Goal: Information Seeking & Learning: Learn about a topic

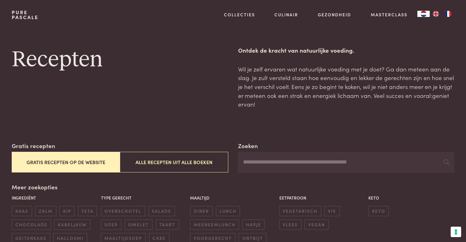
click at [106, 161] on button "Gratis recepten op de website" at bounding box center [66, 162] width 108 height 21
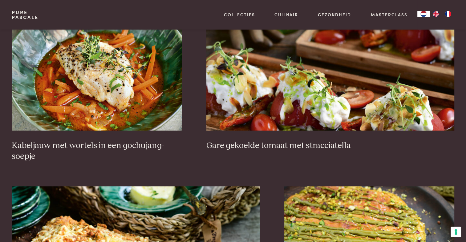
scroll to position [469, 0]
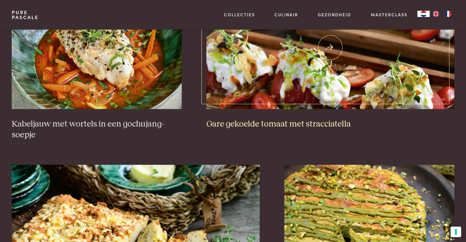
click at [261, 123] on h3 "Gare gekoelde tomaat met stracciatella" at bounding box center [330, 124] width 248 height 11
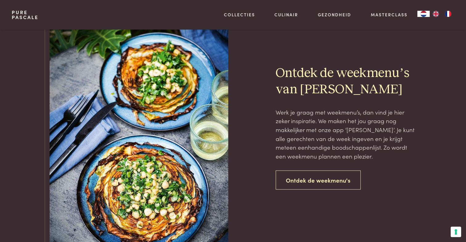
scroll to position [1363, 0]
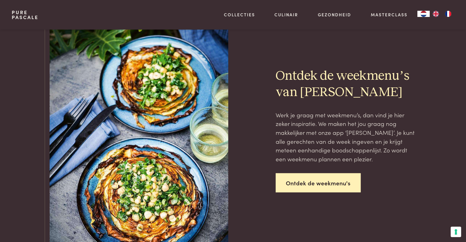
click at [303, 182] on link "Ontdek de weekmenu's" at bounding box center [318, 183] width 85 height 19
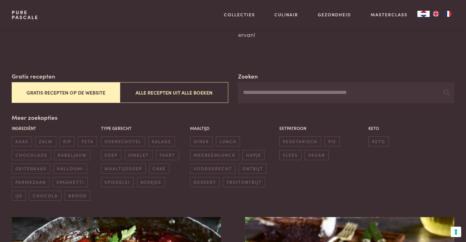
scroll to position [0, 0]
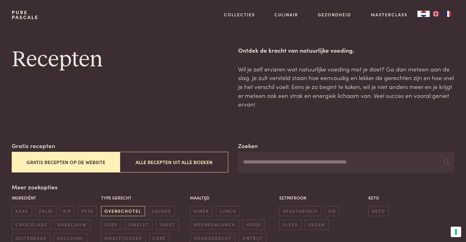
click at [126, 210] on span "ovenschotel" at bounding box center [123, 211] width 44 height 10
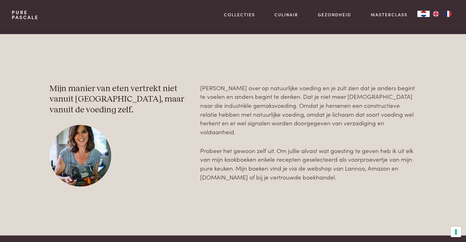
scroll to position [1524, 0]
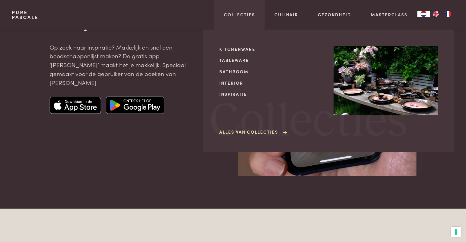
scroll to position [25, 0]
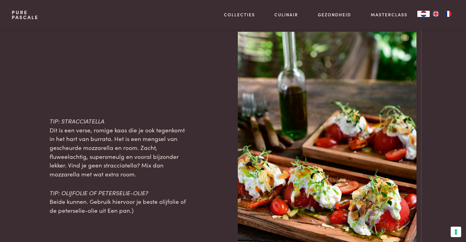
scroll to position [577, 0]
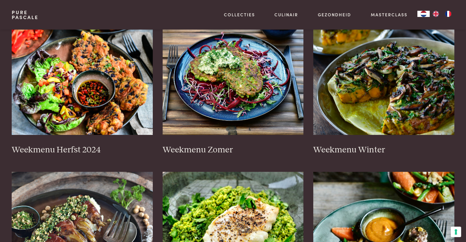
scroll to position [152, 0]
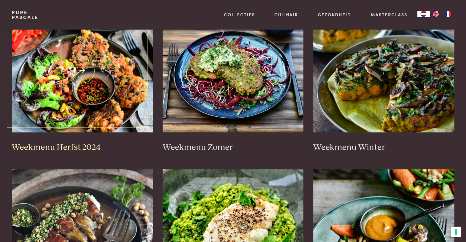
click at [64, 147] on h3 "Weekmenu Herfst 2024" at bounding box center [82, 147] width 141 height 11
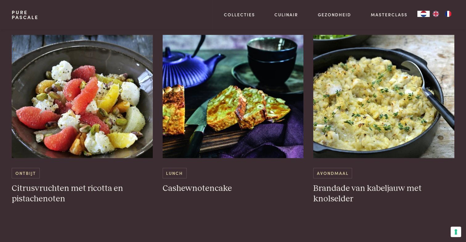
scroll to position [845, 0]
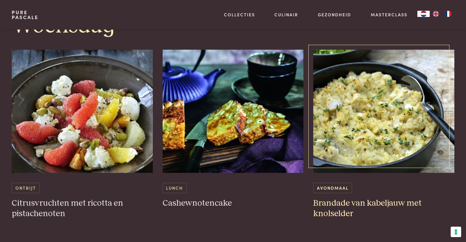
click at [363, 135] on img at bounding box center [383, 111] width 141 height 123
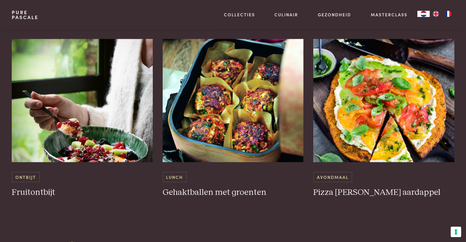
scroll to position [1367, 0]
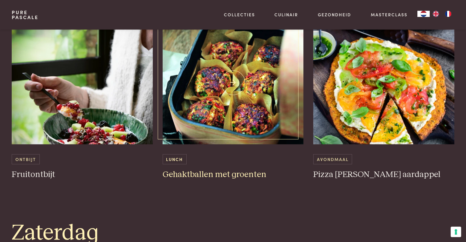
click at [249, 95] on img at bounding box center [233, 82] width 141 height 123
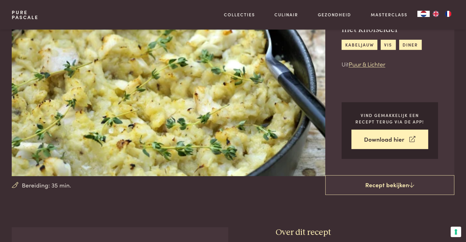
scroll to position [21, 0]
